Goal: Task Accomplishment & Management: Complete application form

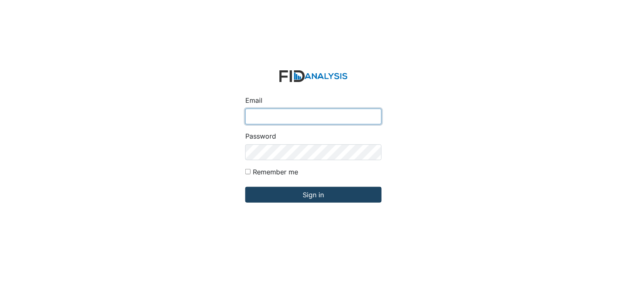
type input "[PERSON_NAME][EMAIL_ADDRESS][DOMAIN_NAME]"
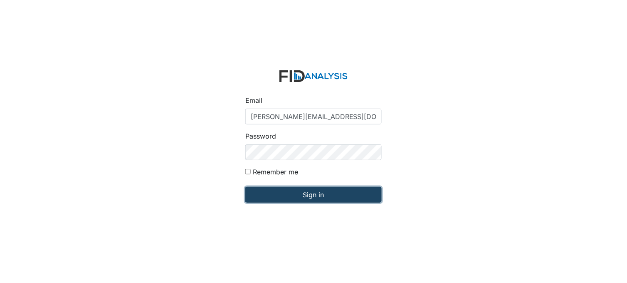
click at [302, 199] on input "Sign in" at bounding box center [313, 195] width 136 height 16
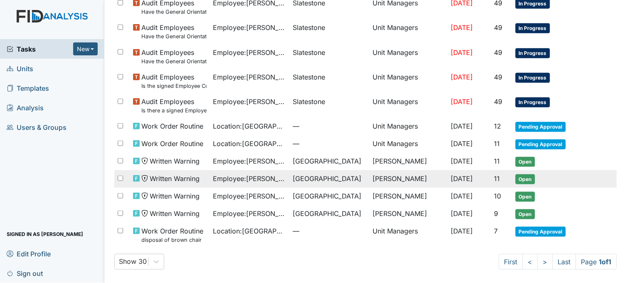
scroll to position [102, 0]
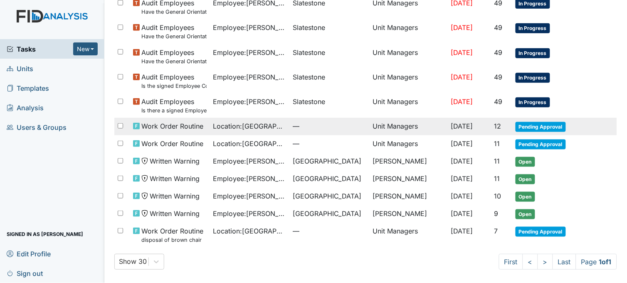
click at [293, 121] on span "—" at bounding box center [329, 126] width 73 height 10
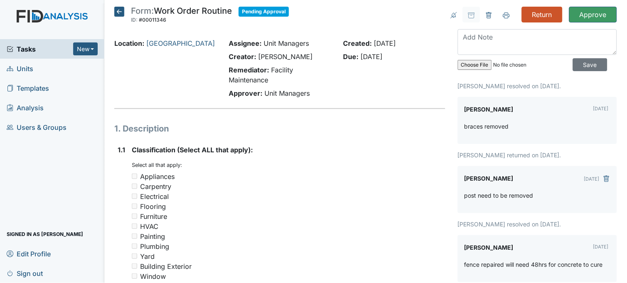
click at [121, 13] on icon at bounding box center [119, 12] width 10 height 10
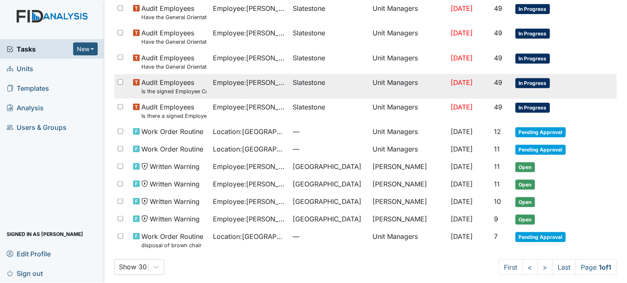
scroll to position [102, 0]
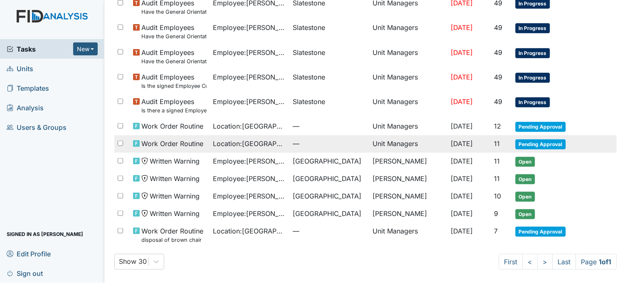
click at [258, 143] on span "Location : Beaufort Heights" at bounding box center [249, 144] width 73 height 10
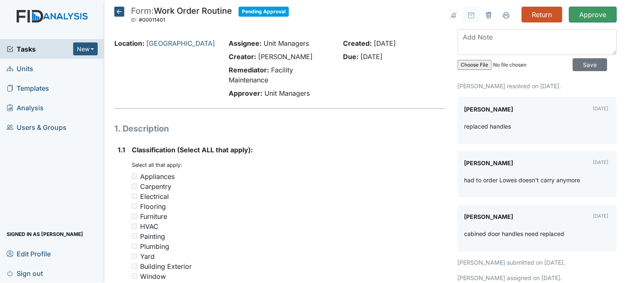
click at [118, 13] on icon at bounding box center [119, 12] width 10 height 10
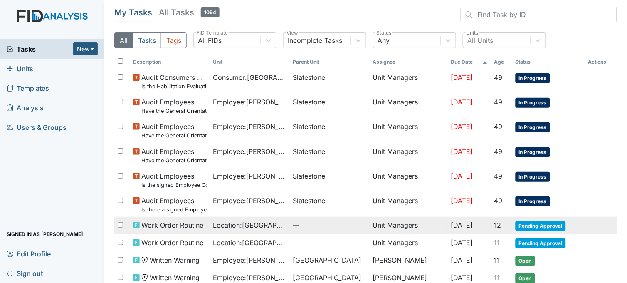
scroll to position [102, 0]
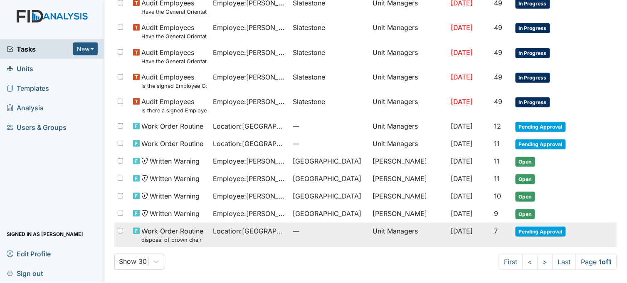
click at [258, 230] on span "Location : Beaufort Heights" at bounding box center [249, 231] width 73 height 10
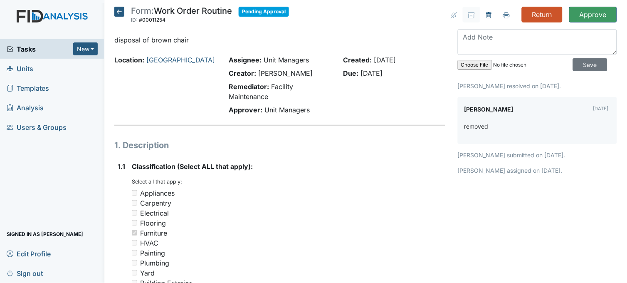
click at [117, 12] on icon at bounding box center [119, 12] width 10 height 10
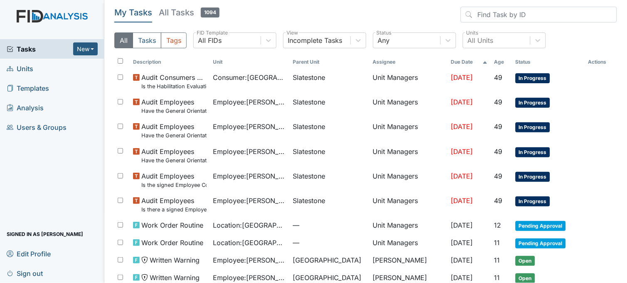
click at [22, 69] on span "Units" at bounding box center [20, 68] width 27 height 13
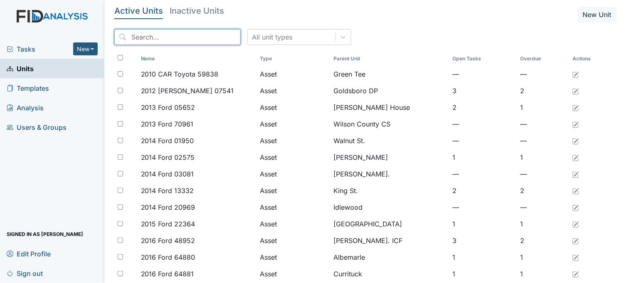
click at [187, 38] on input "search" at bounding box center [177, 37] width 126 height 16
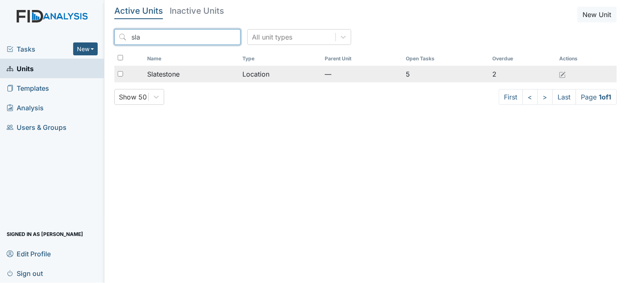
type input "sla"
click at [193, 71] on div "Slatestone" at bounding box center [191, 74] width 89 height 10
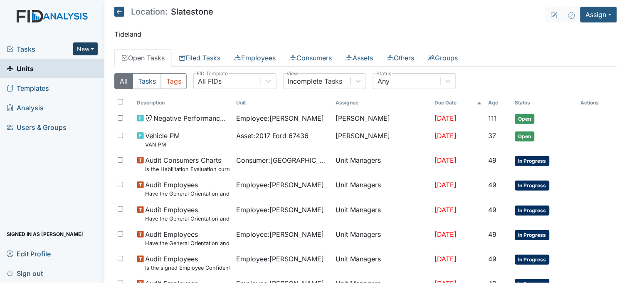
click at [89, 47] on button "New" at bounding box center [85, 48] width 25 height 13
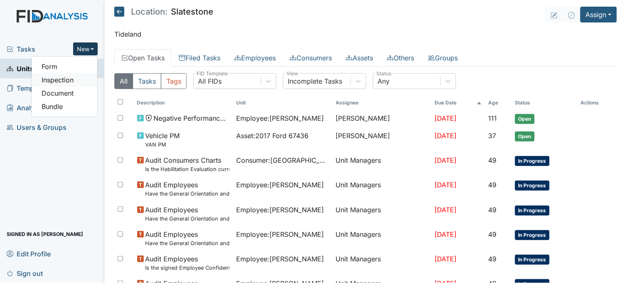
click at [71, 77] on link "Inspection" at bounding box center [65, 79] width 66 height 13
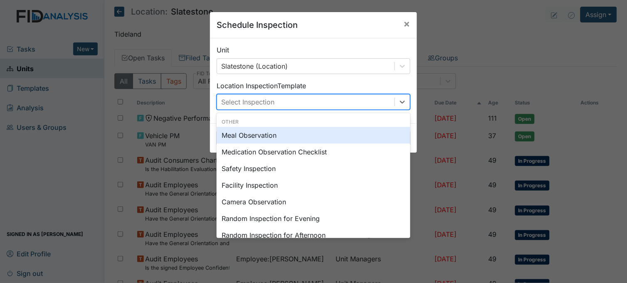
click at [244, 97] on div "Select Inspection" at bounding box center [247, 102] width 53 height 10
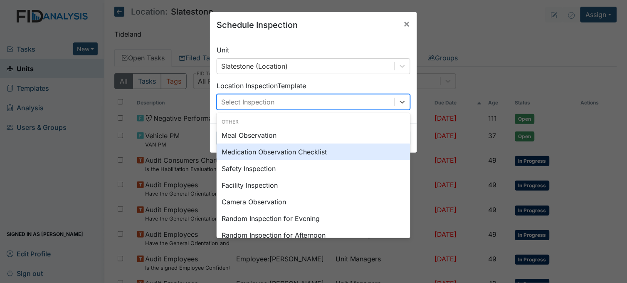
click at [260, 151] on div "Medication Observation Checklist" at bounding box center [314, 152] width 194 height 17
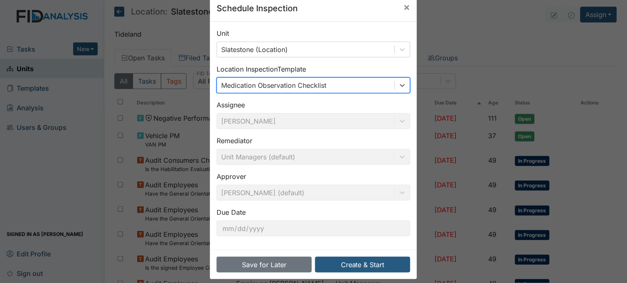
scroll to position [25, 0]
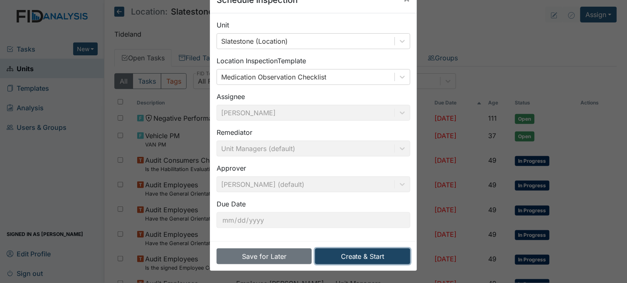
click at [351, 257] on button "Create & Start" at bounding box center [362, 256] width 95 height 16
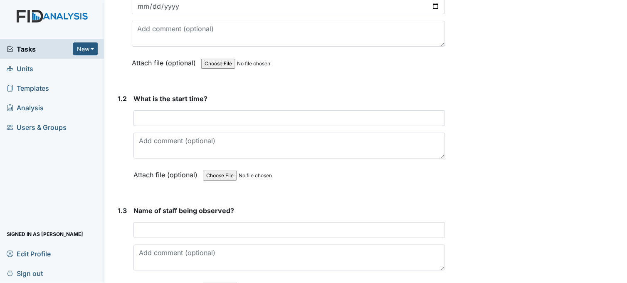
scroll to position [185, 0]
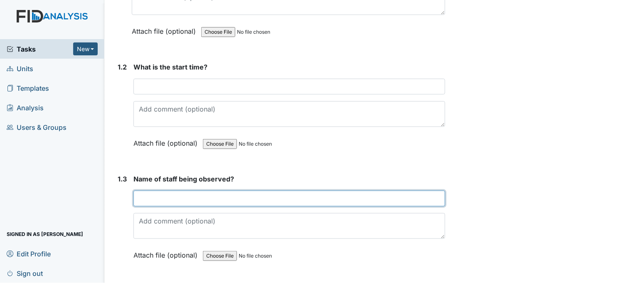
drag, startPoint x: 221, startPoint y: 193, endPoint x: 226, endPoint y: 193, distance: 5.4
click at [223, 193] on input "text" at bounding box center [290, 199] width 312 height 16
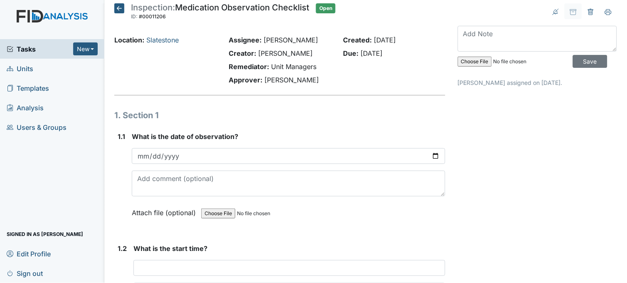
scroll to position [0, 0]
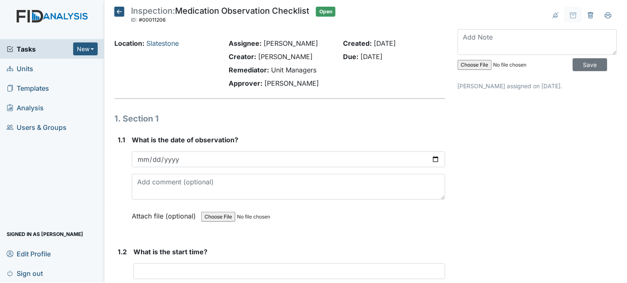
type input "Shaquasia Knight"
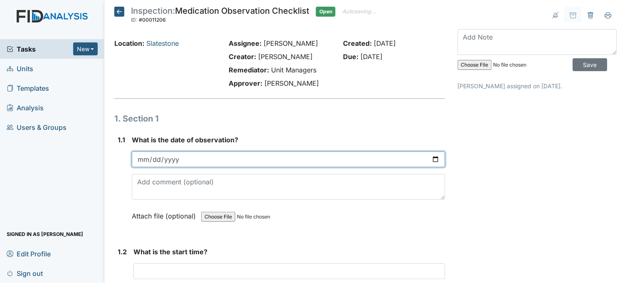
click at [434, 157] on input "date" at bounding box center [289, 159] width 314 height 16
type input "2025-08-22"
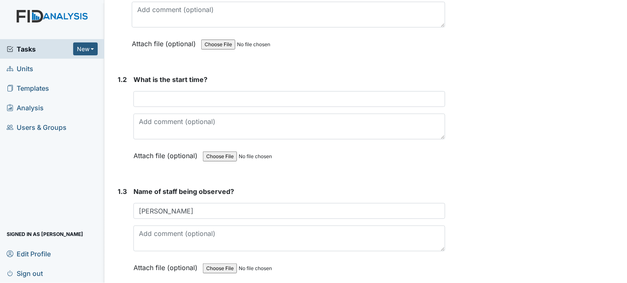
scroll to position [231, 0]
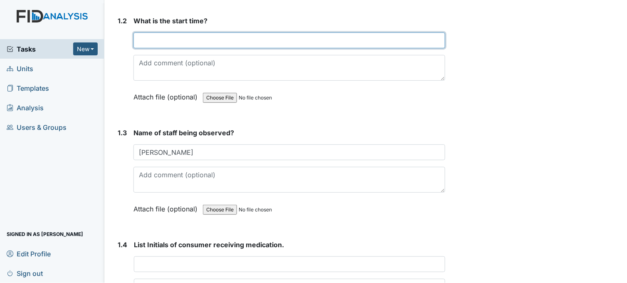
click at [181, 39] on input "text" at bounding box center [290, 40] width 312 height 16
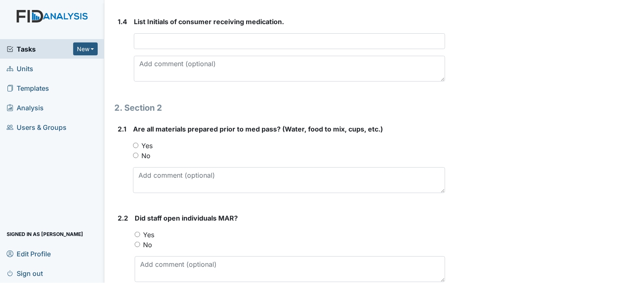
scroll to position [462, 0]
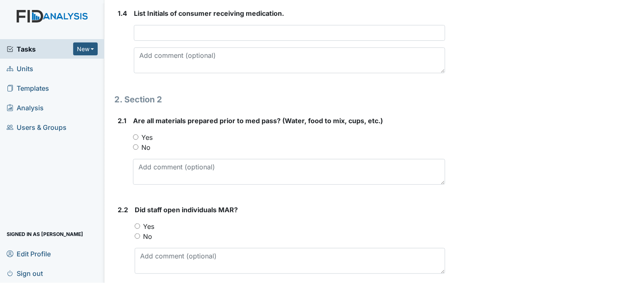
type input "730am"
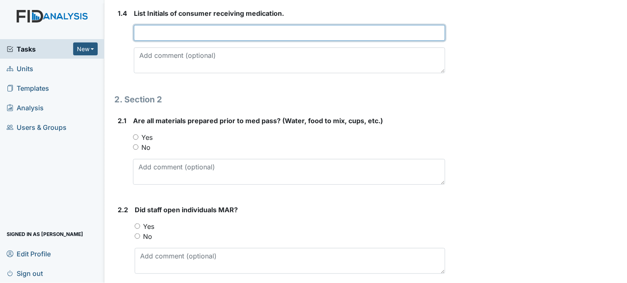
click at [217, 30] on input "text" at bounding box center [290, 33] width 312 height 16
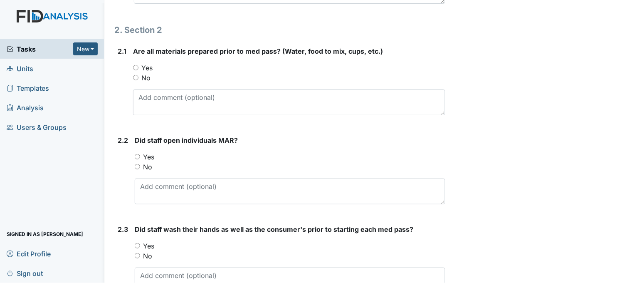
scroll to position [555, 0]
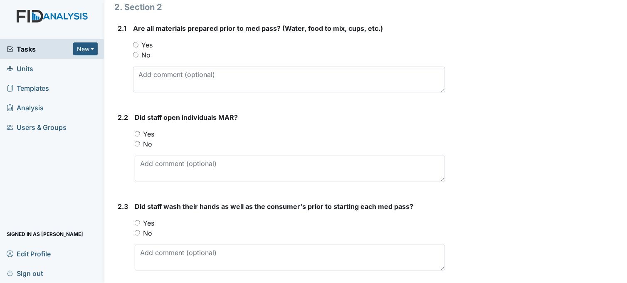
type input "DP DF DH TC WS GB"
click at [137, 43] on input "Yes" at bounding box center [135, 44] width 5 height 5
radio input "true"
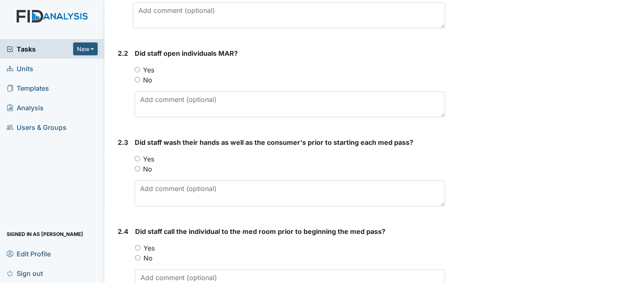
scroll to position [647, 0]
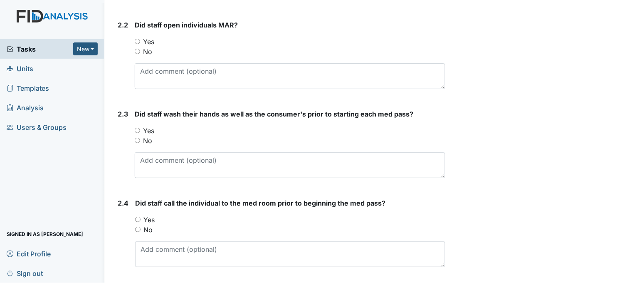
click at [135, 39] on input "Yes" at bounding box center [137, 41] width 5 height 5
radio input "true"
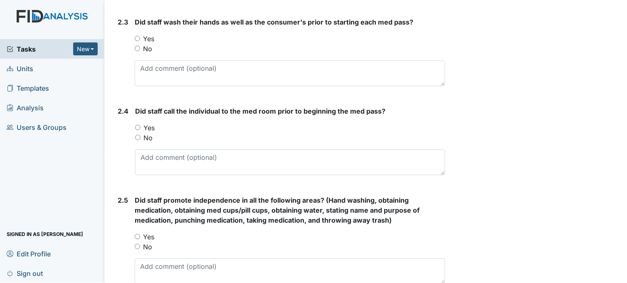
scroll to position [739, 0]
click at [136, 37] on input "Yes" at bounding box center [137, 37] width 5 height 5
radio input "true"
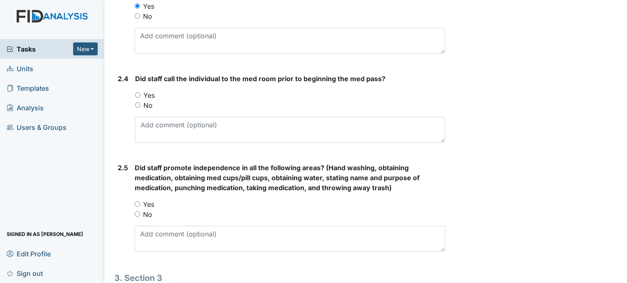
scroll to position [786, 0]
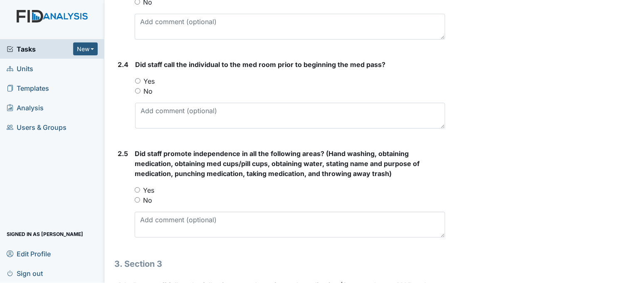
click at [137, 78] on input "Yes" at bounding box center [137, 80] width 5 height 5
radio input "true"
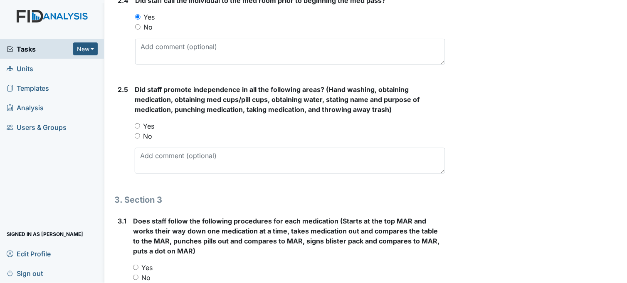
scroll to position [878, 0]
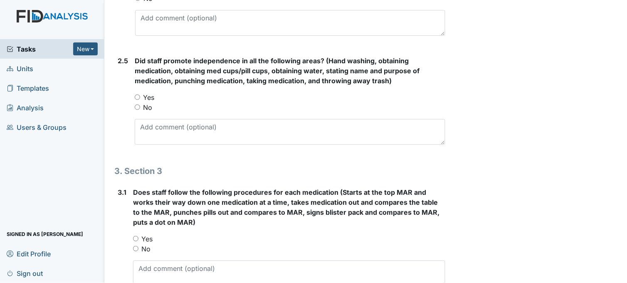
click at [139, 96] on input "Yes" at bounding box center [137, 96] width 5 height 5
radio input "true"
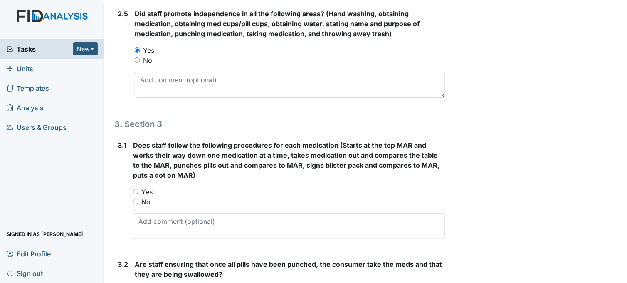
scroll to position [1017, 0]
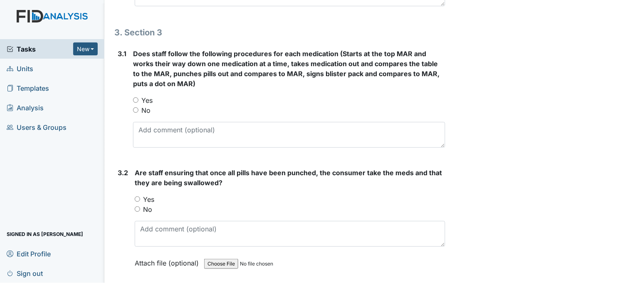
click at [137, 99] on input "Yes" at bounding box center [135, 99] width 5 height 5
radio input "true"
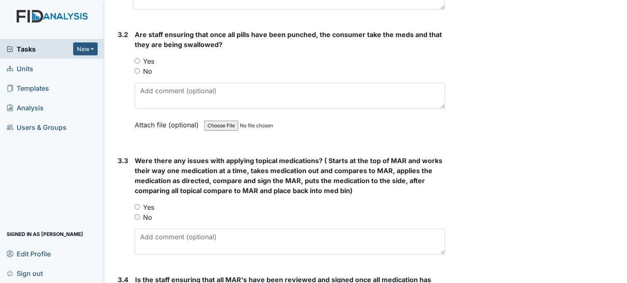
scroll to position [1155, 0]
click at [139, 61] on input "Yes" at bounding box center [137, 60] width 5 height 5
radio input "true"
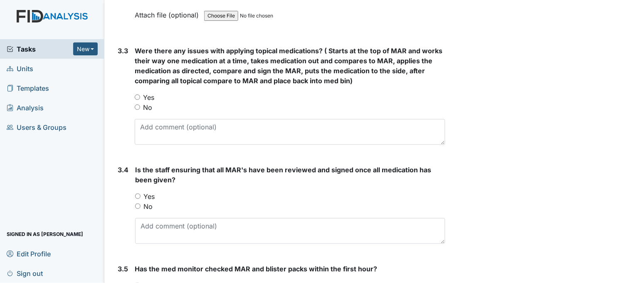
scroll to position [1294, 0]
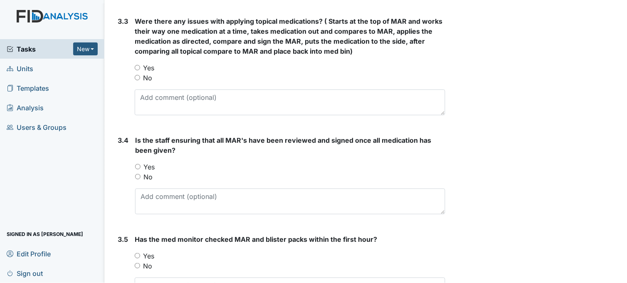
click at [139, 67] on input "Yes" at bounding box center [137, 67] width 5 height 5
radio input "true"
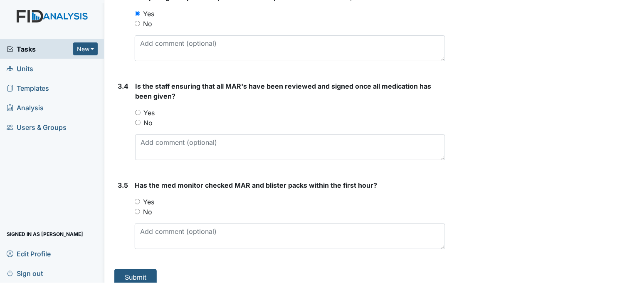
scroll to position [1357, 0]
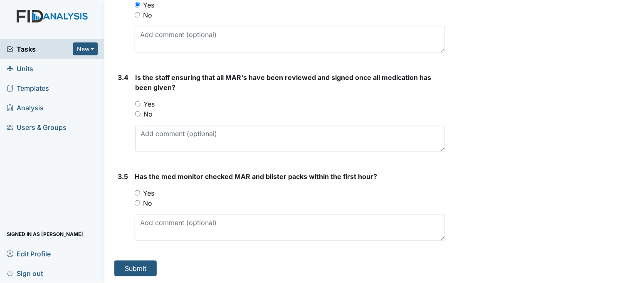
click at [139, 103] on input "Yes" at bounding box center [137, 103] width 5 height 5
radio input "true"
click at [137, 190] on input "Yes" at bounding box center [137, 192] width 5 height 5
radio input "true"
click at [144, 268] on button "Submit" at bounding box center [135, 268] width 42 height 16
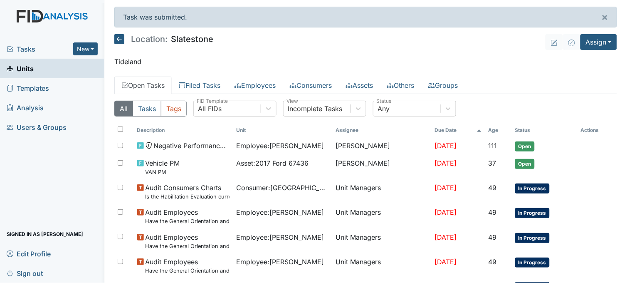
click at [26, 51] on span "Tasks" at bounding box center [40, 49] width 67 height 10
